Goal: Task Accomplishment & Management: Complete application form

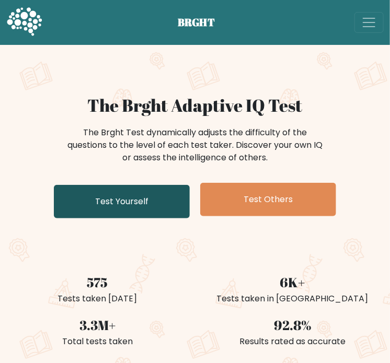
click at [136, 192] on link "Test Yourself" at bounding box center [122, 201] width 136 height 33
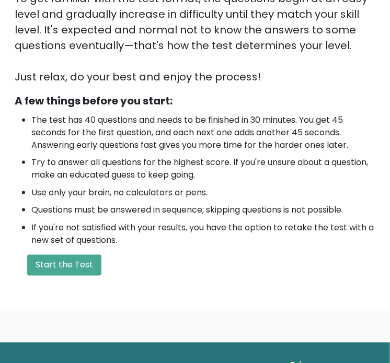
scroll to position [265, 0]
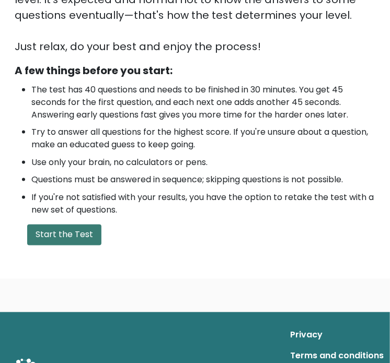
click at [73, 242] on button "Start the Test" at bounding box center [64, 235] width 74 height 21
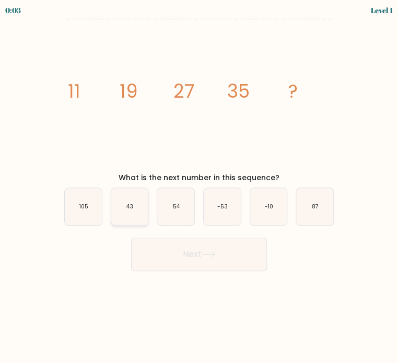
click at [144, 205] on icon "43" at bounding box center [129, 206] width 37 height 37
click at [199, 187] on input "b. 43" at bounding box center [199, 184] width 1 height 5
radio input "true"
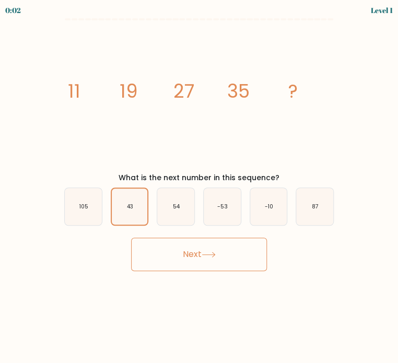
click at [198, 259] on button "Next" at bounding box center [199, 254] width 136 height 33
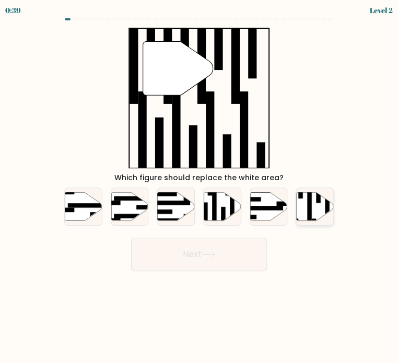
click at [307, 216] on icon at bounding box center [315, 206] width 37 height 28
click at [200, 187] on input "f." at bounding box center [199, 184] width 1 height 5
radio input "true"
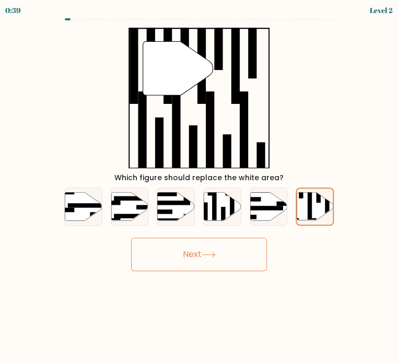
click at [232, 255] on button "Next" at bounding box center [199, 254] width 136 height 33
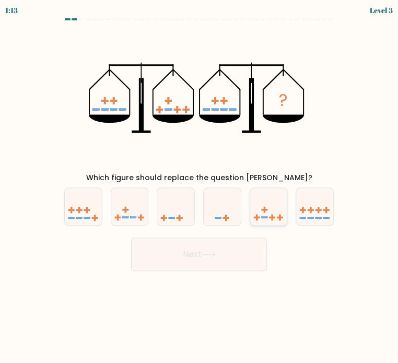
click at [263, 213] on rect at bounding box center [264, 210] width 2 height 6
click at [200, 187] on input "e." at bounding box center [199, 184] width 1 height 5
radio input "true"
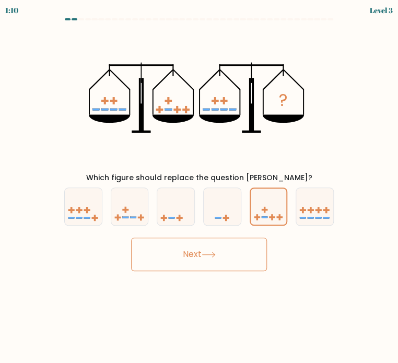
click at [225, 252] on button "Next" at bounding box center [199, 254] width 136 height 33
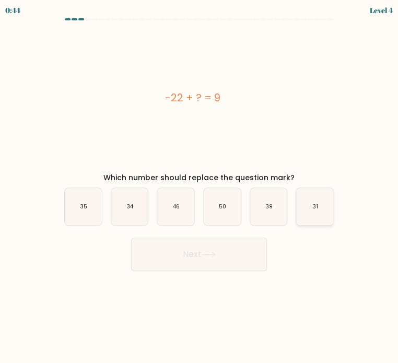
click at [313, 220] on icon "31" at bounding box center [314, 206] width 37 height 37
click at [200, 187] on input "f. 31" at bounding box center [199, 184] width 1 height 5
radio input "true"
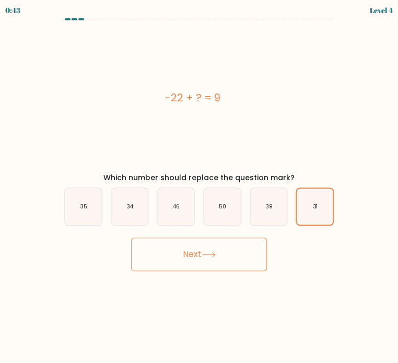
click at [212, 256] on icon at bounding box center [209, 255] width 14 height 6
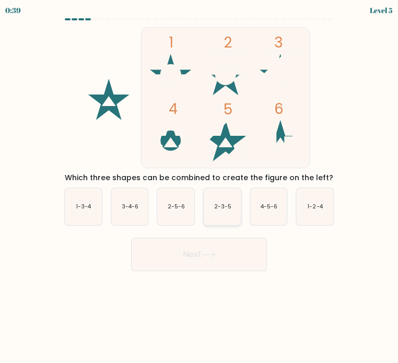
click at [227, 217] on icon "2-3-5" at bounding box center [222, 206] width 37 height 37
click at [200, 187] on input "d. 2-3-5" at bounding box center [199, 184] width 1 height 5
radio input "true"
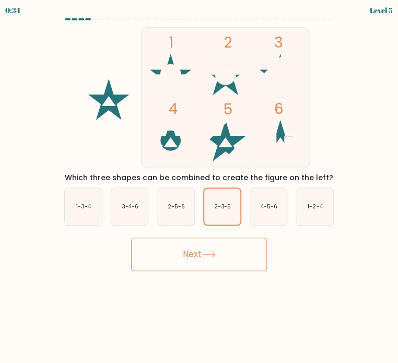
click at [209, 255] on icon at bounding box center [208, 255] width 13 height 5
